Goal: Information Seeking & Learning: Learn about a topic

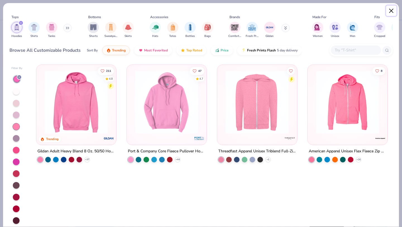
click at [392, 9] on button "Close" at bounding box center [391, 11] width 11 height 11
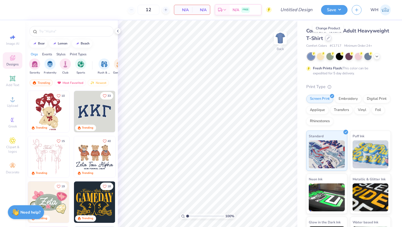
click at [328, 39] on icon at bounding box center [328, 38] width 3 height 3
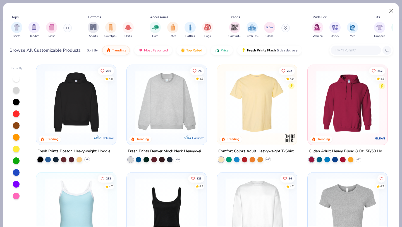
click at [345, 49] on input "text" at bounding box center [355, 50] width 43 height 6
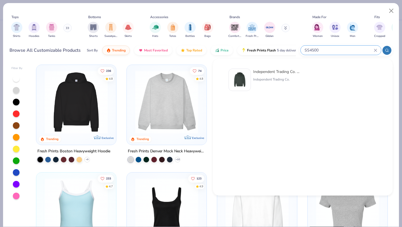
type input "SS4500"
click at [266, 88] on div "Independent Trading Co. Midweight Hooded Sweatshirt Independent Trading Co." at bounding box center [276, 80] width 47 height 22
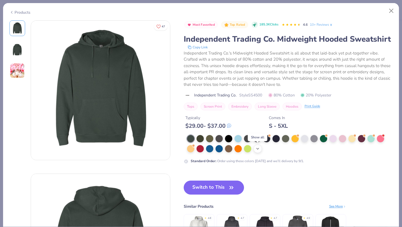
click at [257, 148] on icon at bounding box center [258, 148] width 4 height 4
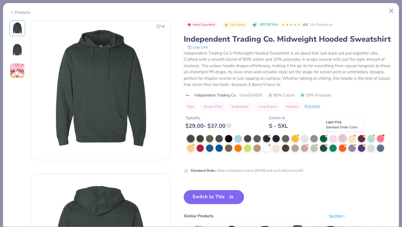
click at [342, 140] on div at bounding box center [342, 137] width 7 height 7
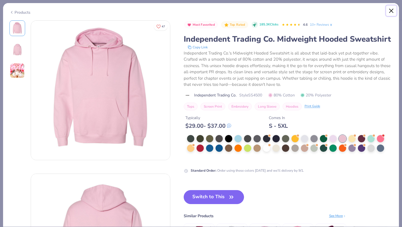
click at [393, 13] on button "Close" at bounding box center [391, 11] width 11 height 11
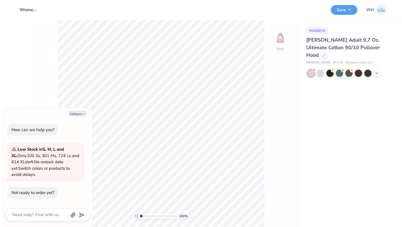
type textarea "x"
click at [44, 215] on textarea at bounding box center [40, 215] width 57 height 8
type textarea "w"
type textarea "x"
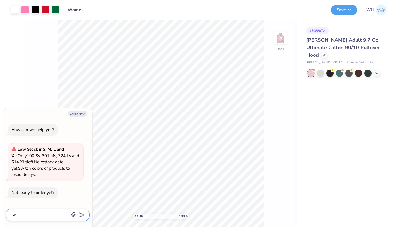
type textarea "wa"
type textarea "x"
type textarea "wan"
type textarea "x"
type textarea "want"
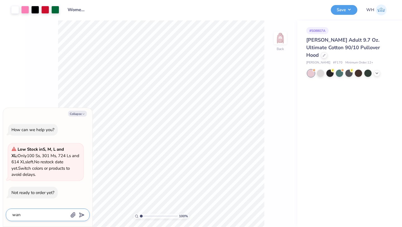
type textarea "x"
type textarea "want"
type textarea "x"
type textarea "want t"
type textarea "x"
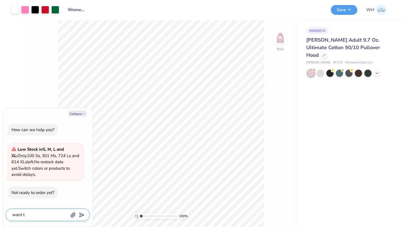
type textarea "want to"
type textarea "x"
type textarea "want to"
type textarea "x"
type textarea "want to s"
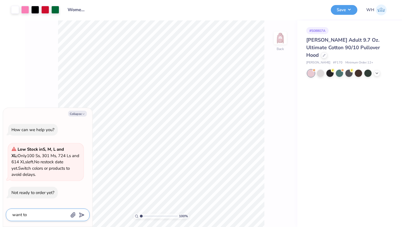
type textarea "x"
type textarea "want to sw"
type textarea "x"
type textarea "want to swi"
type textarea "x"
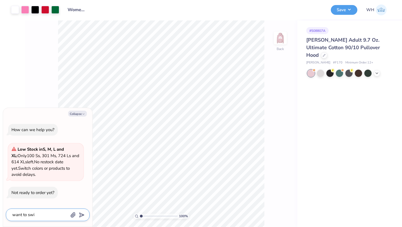
type textarea "want to swit"
type textarea "x"
type textarea "want to switc"
type textarea "x"
type textarea "want to switch"
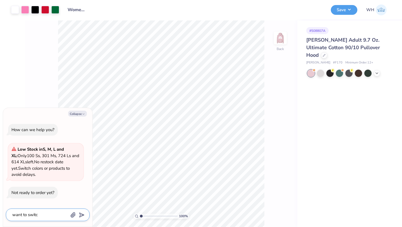
type textarea "x"
type textarea "want to switch"
type textarea "x"
type textarea "want to switch s"
type textarea "x"
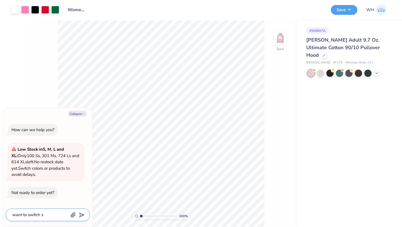
type textarea "want to switch sw"
type textarea "x"
type textarea "want to switch swe"
type textarea "x"
type textarea "want to switch swea"
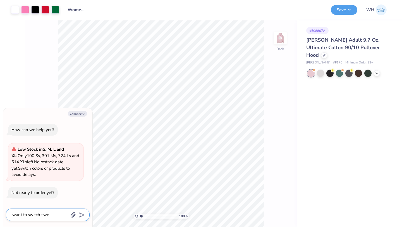
type textarea "x"
type textarea "want to switch sweat"
type textarea "x"
type textarea "want to switch swea"
type textarea "x"
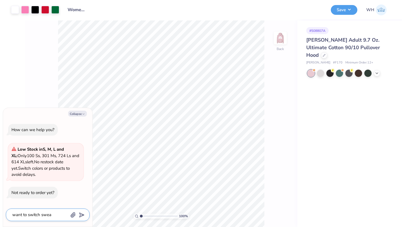
type textarea "want to switch swe"
type textarea "x"
type textarea "want to switch sw"
type textarea "x"
type textarea "want to switch s"
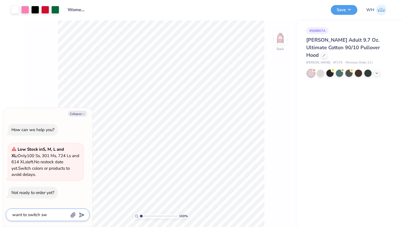
type textarea "x"
type textarea "want to switch"
type textarea "x"
type textarea "want to switch p"
type textarea "x"
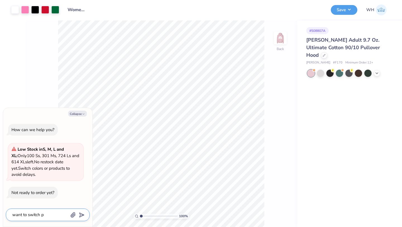
type textarea "want to switch pr"
type textarea "x"
type textarea "want to switch prd"
type textarea "x"
type textarea "want to switch pr"
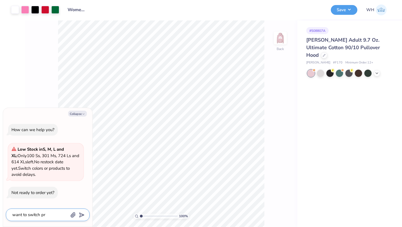
type textarea "x"
type textarea "want to switch pro"
type textarea "x"
type textarea "want to switch prod"
type textarea "x"
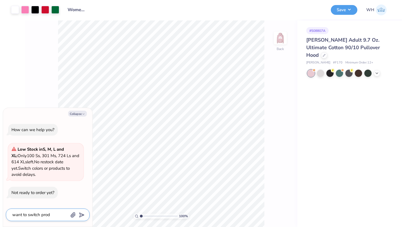
type textarea "want to switch produ"
type textarea "x"
type textarea "want to switch produc"
type textarea "x"
type textarea "want to switch product"
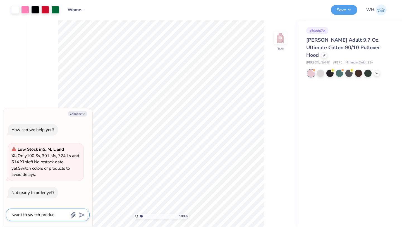
type textarea "x"
type textarea "want to switch product"
type textarea "x"
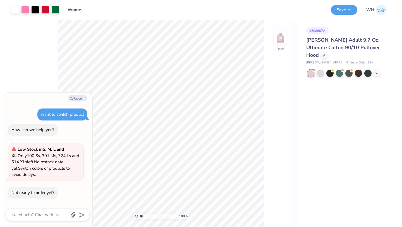
type textarea "x"
click at [325, 54] on icon at bounding box center [324, 55] width 2 height 2
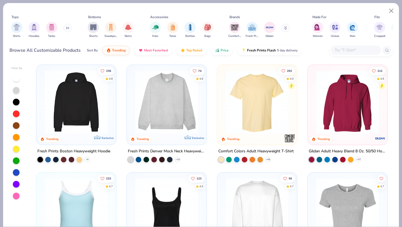
type textarea "x"
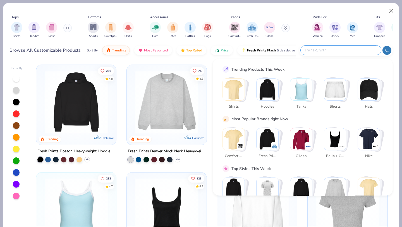
click at [339, 52] on input "text" at bounding box center [340, 50] width 73 height 6
paste input "SS4500 - Midweight Hooded Sweatshirt"
type input "SS4500 - Midweight Hooded Sweatshirt"
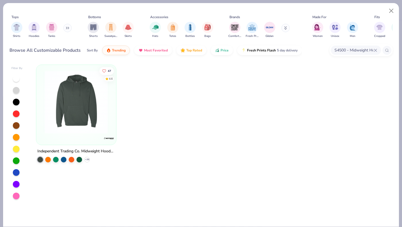
click at [71, 101] on img at bounding box center [76, 101] width 69 height 63
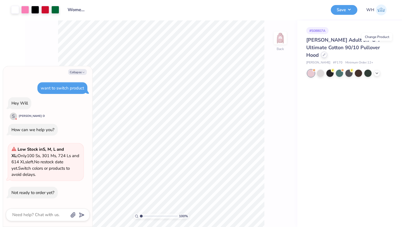
click at [326, 53] on icon at bounding box center [324, 54] width 3 height 3
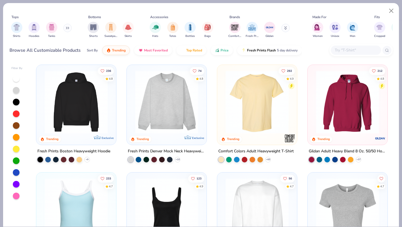
type textarea "x"
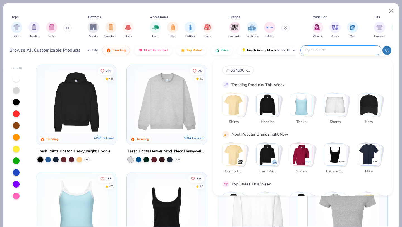
click at [353, 53] on input "text" at bounding box center [340, 50] width 73 height 6
paste input "SS4500 - Midweight Hooded Sweatshirt"
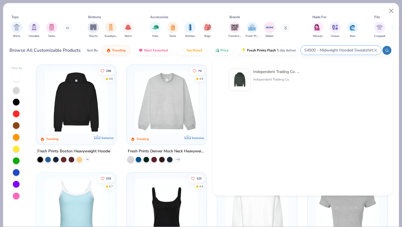
type input "SS4500 - Midweight Hooded Sweatshirt"
click at [252, 80] on div "Independent Trading Co. Midweight Hooded Sweatshirt Independent Trading Co." at bounding box center [265, 80] width 72 height 22
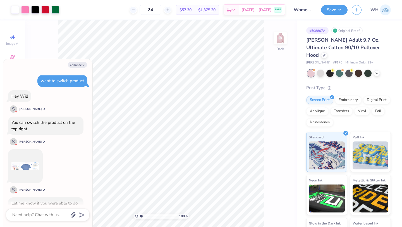
scroll to position [126, 0]
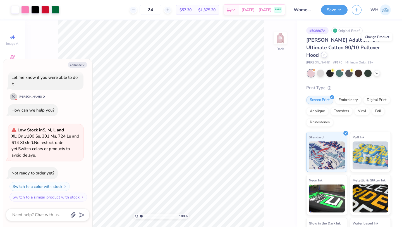
click at [327, 52] on div at bounding box center [324, 55] width 6 height 6
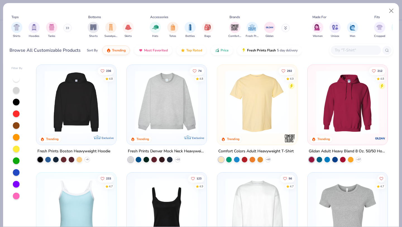
click at [68, 24] on button at bounding box center [67, 28] width 8 height 8
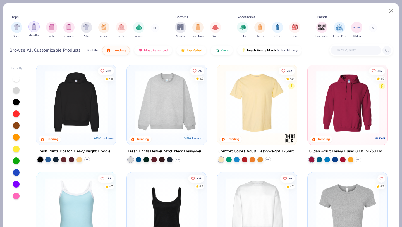
click at [34, 27] on img "filter for Hoodies" at bounding box center [34, 26] width 6 height 6
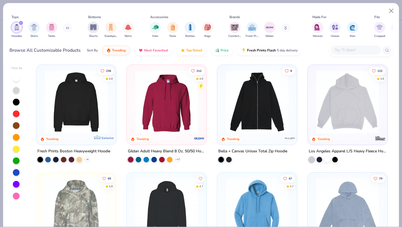
click at [15, 197] on div at bounding box center [16, 195] width 7 height 7
type textarea "x"
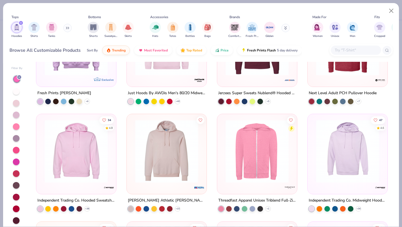
scroll to position [273, 0]
click at [110, 125] on div "4.8" at bounding box center [109, 127] width 9 height 5
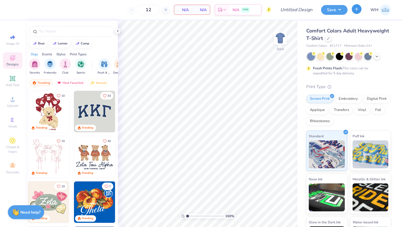
click at [352, 11] on button "button" at bounding box center [357, 9] width 10 height 10
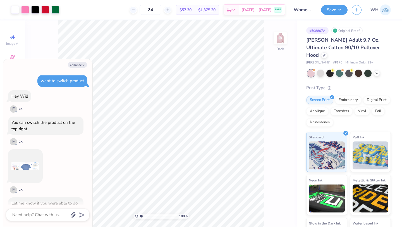
scroll to position [126, 0]
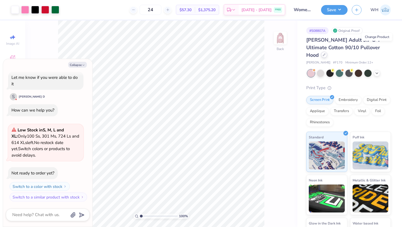
click at [326, 53] on icon at bounding box center [324, 54] width 3 height 3
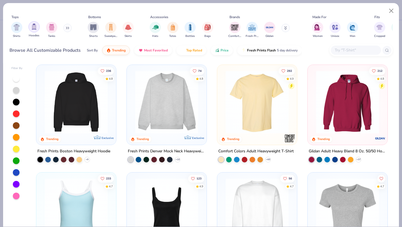
click at [37, 28] on img "filter for Hoodies" at bounding box center [34, 26] width 6 height 6
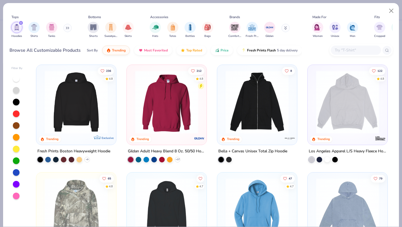
click at [15, 196] on div at bounding box center [16, 195] width 7 height 7
type textarea "x"
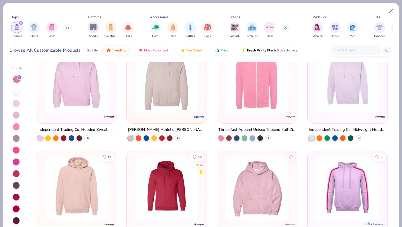
scroll to position [346, 0]
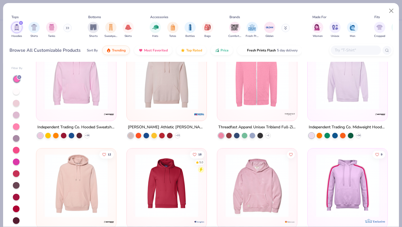
click at [348, 94] on img at bounding box center [347, 77] width 69 height 63
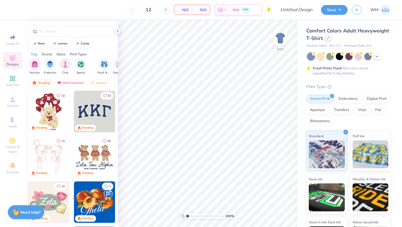
click at [326, 38] on div at bounding box center [328, 38] width 6 height 6
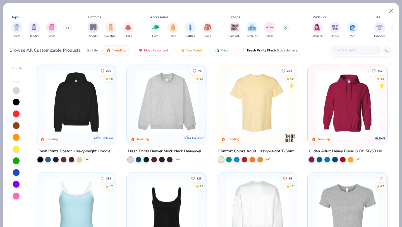
click at [341, 48] on input "text" at bounding box center [355, 50] width 43 height 6
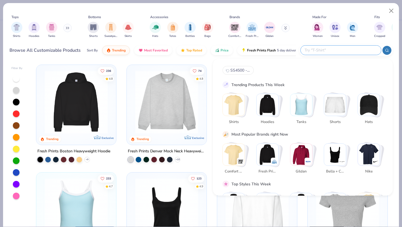
paste input "SS4500 - Midweight Hooded Sweatshirt"
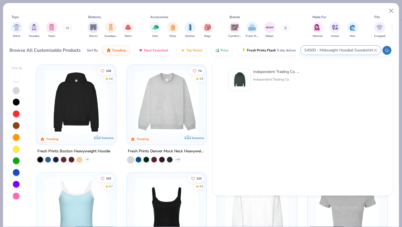
type input "SS4500 - Midweight Hooded Sweatshirt"
click at [242, 78] on img at bounding box center [239, 79] width 17 height 17
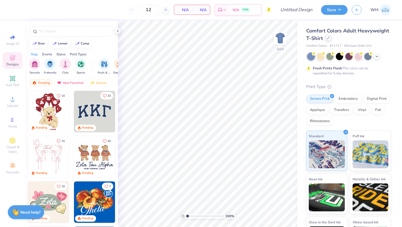
click at [328, 39] on icon at bounding box center [328, 38] width 3 height 3
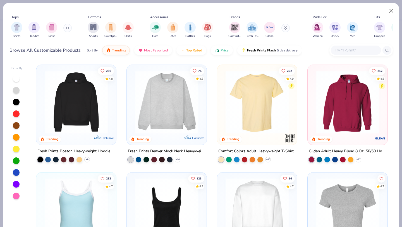
click at [95, 113] on img at bounding box center [76, 101] width 69 height 63
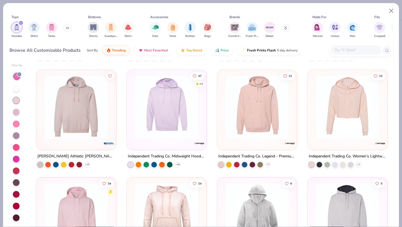
scroll to position [99, 0]
click at [171, 116] on img at bounding box center [166, 107] width 69 height 63
